Goal: Task Accomplishment & Management: Manage account settings

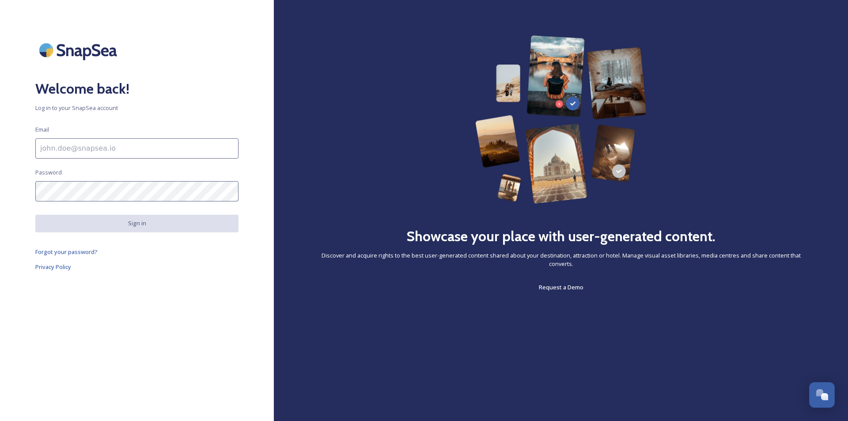
click at [49, 151] on input at bounding box center [136, 148] width 203 height 20
paste input "[PERSON_NAME][EMAIL_ADDRESS][DOMAIN_NAME]"
type input "[PERSON_NAME][EMAIL_ADDRESS][DOMAIN_NAME]"
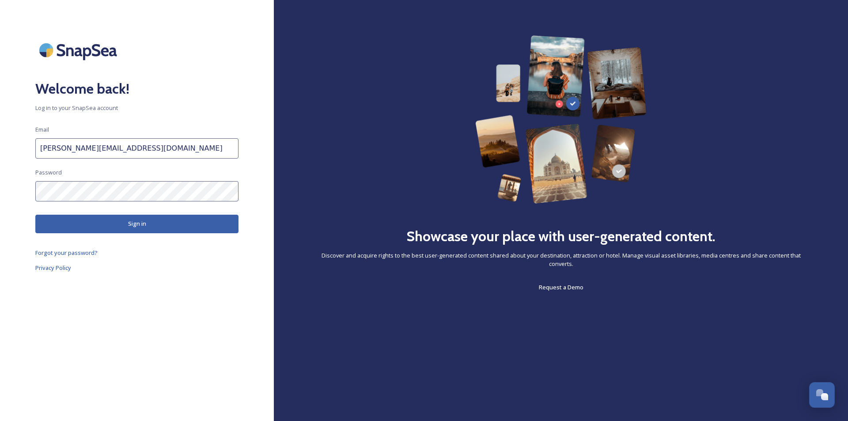
click at [67, 227] on button "Sign in" at bounding box center [136, 224] width 203 height 18
click at [154, 225] on button "Sign in" at bounding box center [136, 224] width 203 height 18
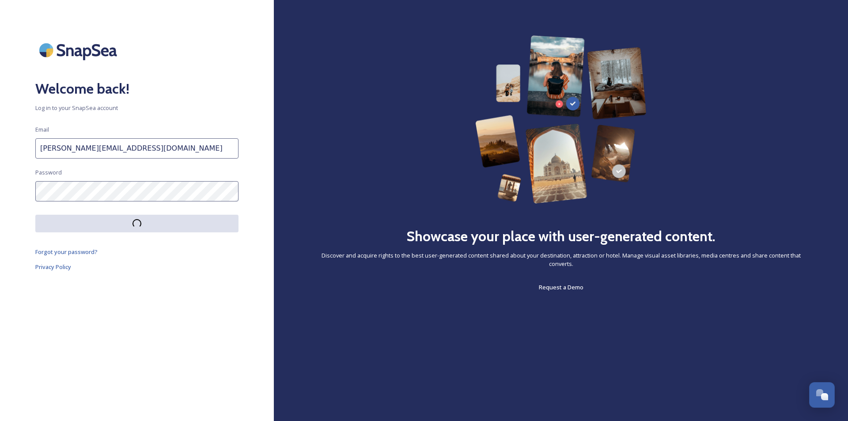
click at [253, 182] on div "Welcome back! Log in to your SnapSea account Email [PERSON_NAME][EMAIL_ADDRESS]…" at bounding box center [137, 210] width 274 height 350
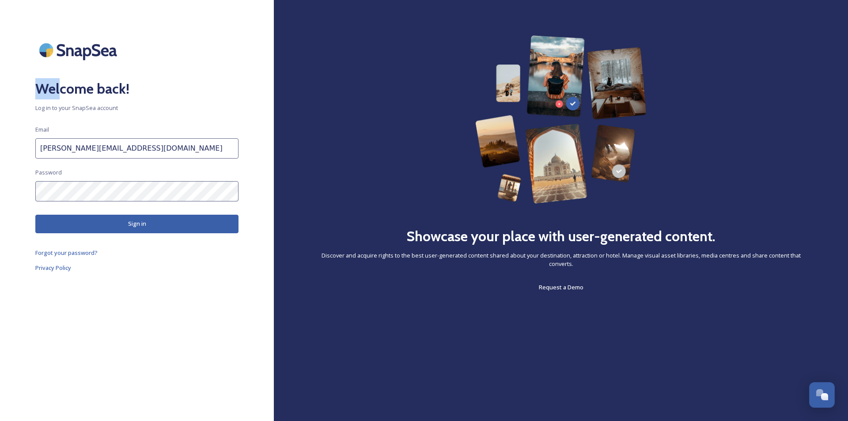
drag, startPoint x: 12, startPoint y: 77, endPoint x: 59, endPoint y: 101, distance: 52.7
click at [59, 101] on div "Welcome back! Log in to your SnapSea account Email [PERSON_NAME][EMAIL_ADDRESS]…" at bounding box center [137, 210] width 274 height 350
click at [124, 98] on h2 "Welcome back!" at bounding box center [136, 88] width 203 height 21
click at [155, 228] on button "Sign in" at bounding box center [136, 224] width 203 height 18
click at [136, 219] on button "Sign in" at bounding box center [136, 224] width 203 height 18
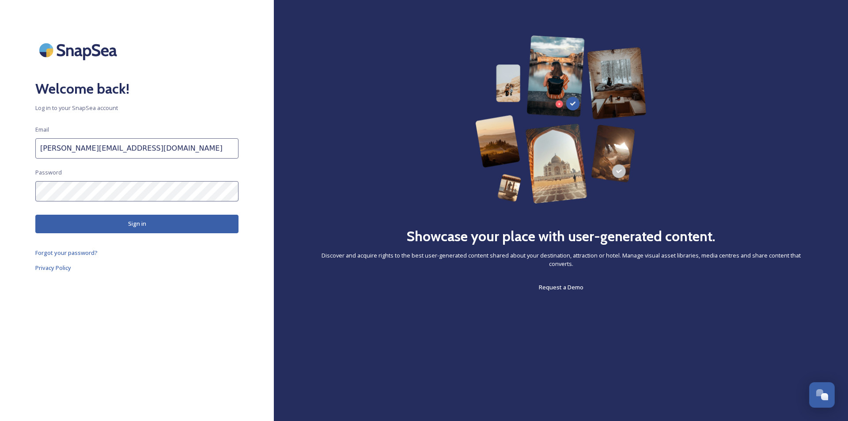
click at [132, 218] on button "Sign in" at bounding box center [136, 224] width 203 height 18
click at [735, 168] on div "Showcase your place with user-generated content. Discover and acquire rights to…" at bounding box center [560, 163] width 503 height 257
click at [133, 229] on button "Sign in" at bounding box center [136, 224] width 203 height 18
click at [149, 221] on button "Sign in" at bounding box center [136, 224] width 203 height 18
